Goal: Browse casually

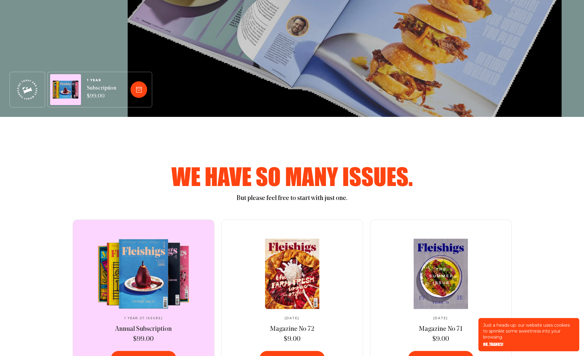
scroll to position [316, 0]
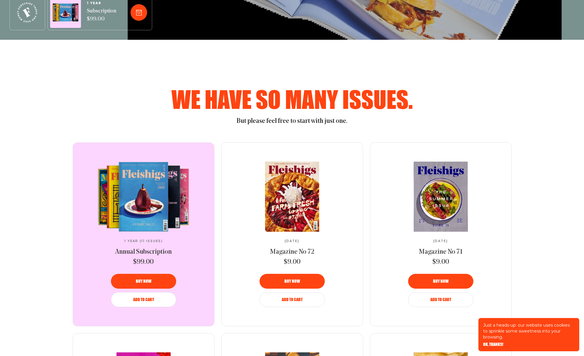
click at [493, 109] on h2 "We have so many issues." at bounding box center [291, 99] width 403 height 24
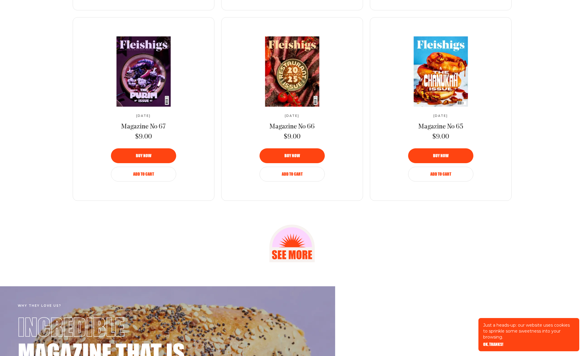
scroll to position [956, 0]
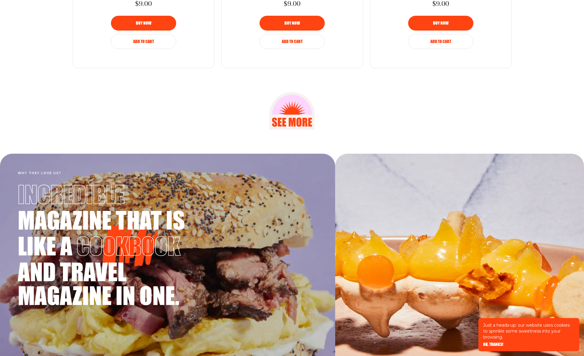
click at [403, 111] on div at bounding box center [292, 111] width 439 height 38
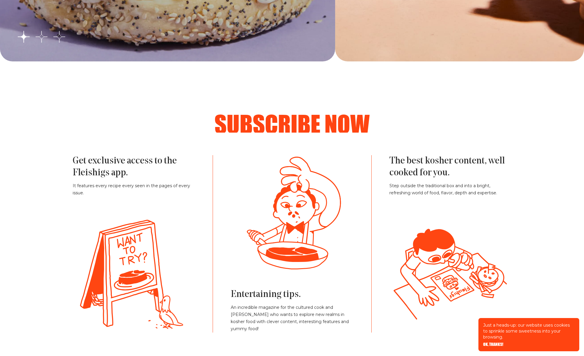
scroll to position [1345, 0]
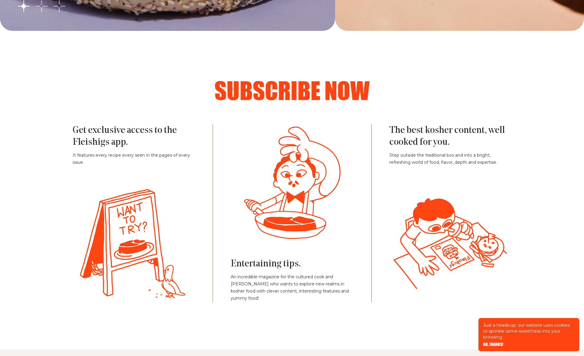
drag, startPoint x: 305, startPoint y: 181, endPoint x: 272, endPoint y: 223, distance: 52.8
click at [271, 222] on g at bounding box center [287, 241] width 415 height 157
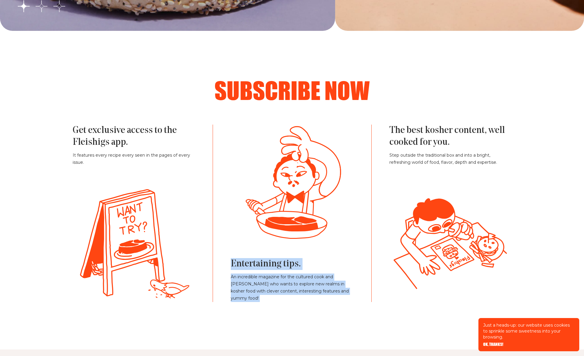
drag, startPoint x: 301, startPoint y: 175, endPoint x: 436, endPoint y: 265, distance: 161.1
click at [436, 265] on div "Get exclusive access to the Fleishigs app. It features every recipe every seen …" at bounding box center [292, 213] width 439 height 177
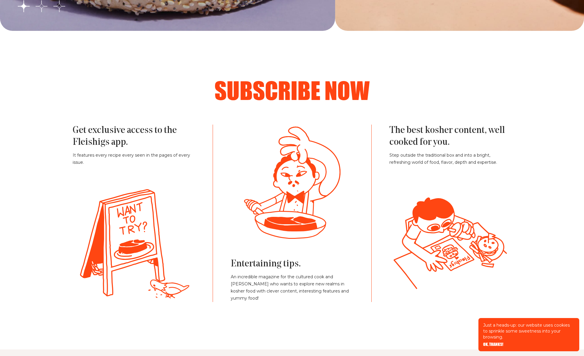
click at [286, 236] on icon at bounding box center [273, 248] width 59 height 24
drag, startPoint x: 303, startPoint y: 177, endPoint x: 289, endPoint y: 184, distance: 15.3
click at [289, 184] on g at bounding box center [286, 240] width 418 height 158
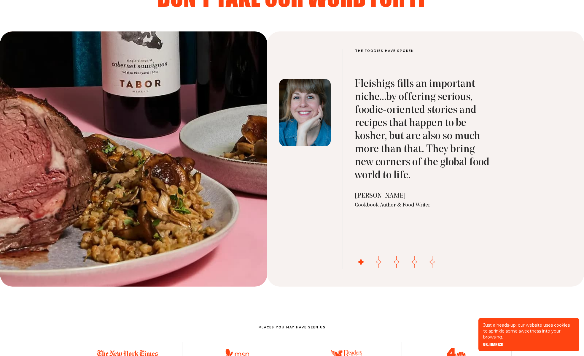
scroll to position [2160, 0]
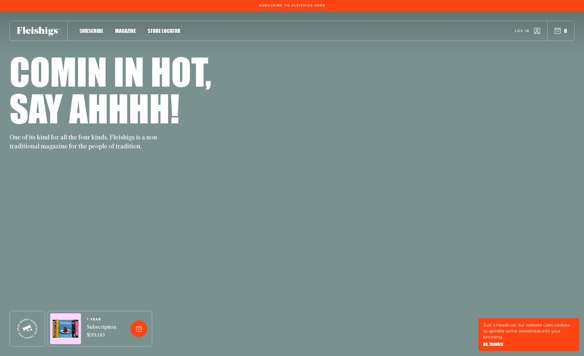
scroll to position [2476, 0]
